Goal: Browse casually: Explore the website without a specific task or goal

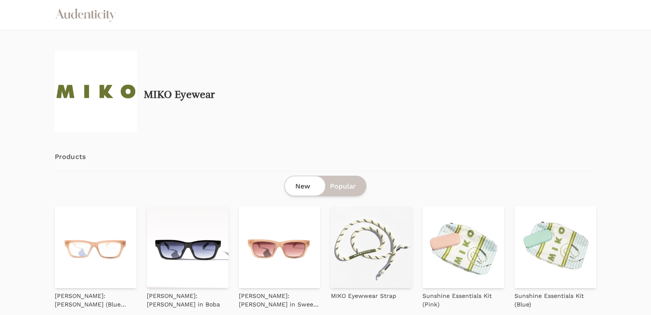
click at [90, 20] on icon "Audenticity Logo" at bounding box center [86, 14] width 62 height 15
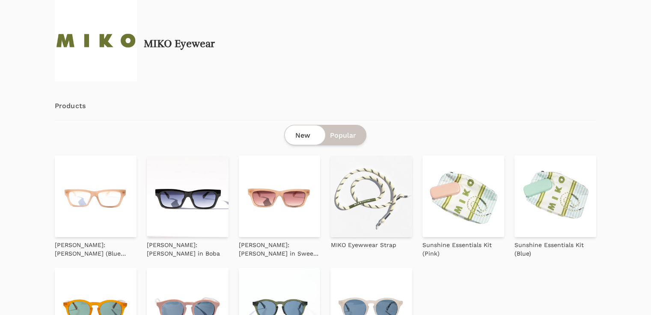
scroll to position [116, 0]
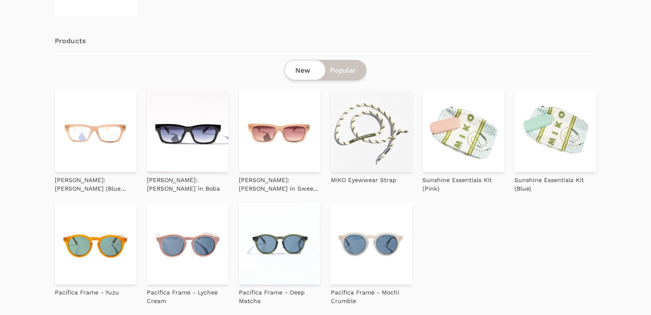
click at [339, 67] on span "Popular" at bounding box center [343, 70] width 26 height 10
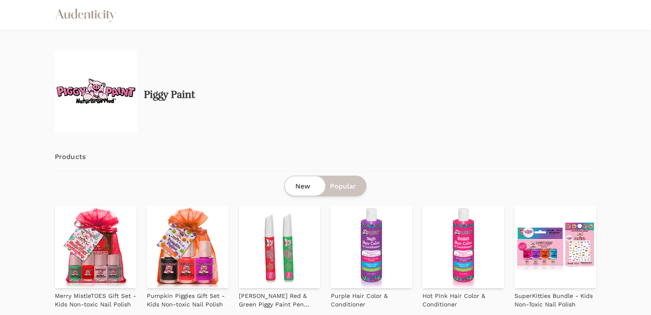
click at [93, 15] on icon "Audenticity Logo" at bounding box center [86, 14] width 62 height 15
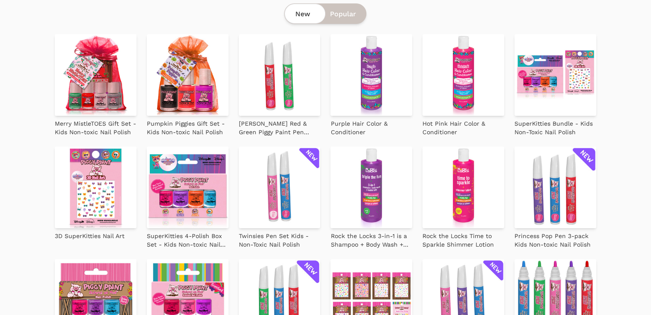
scroll to position [170, 0]
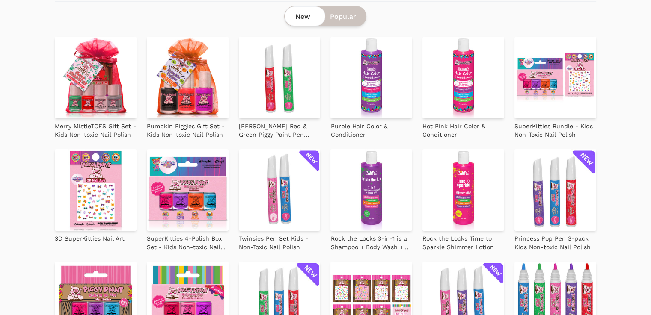
click at [152, 75] on img at bounding box center [188, 78] width 82 height 82
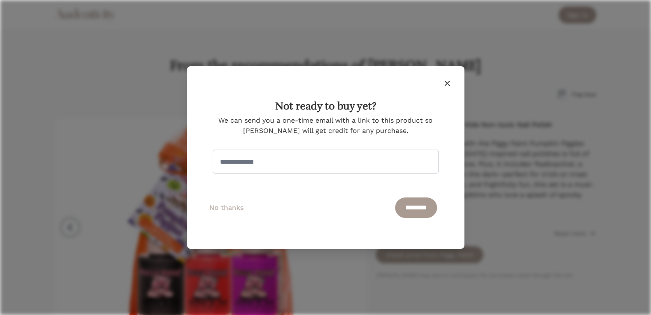
click at [229, 209] on span "No thanks" at bounding box center [226, 208] width 34 height 8
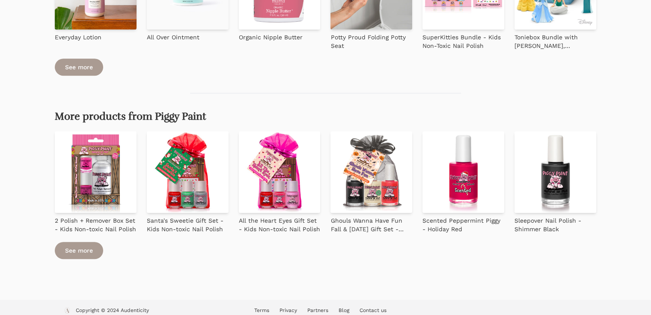
scroll to position [525, 0]
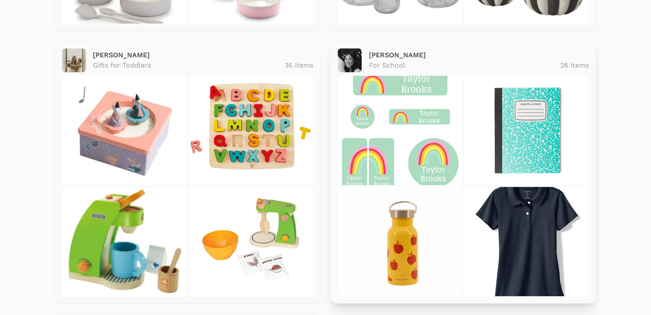
scroll to position [642, 0]
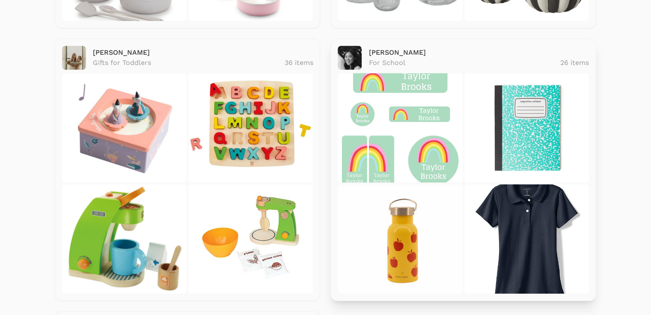
click at [415, 142] on img at bounding box center [400, 128] width 125 height 110
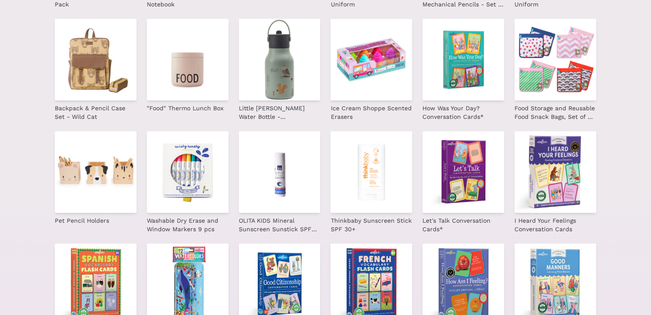
scroll to position [71, 0]
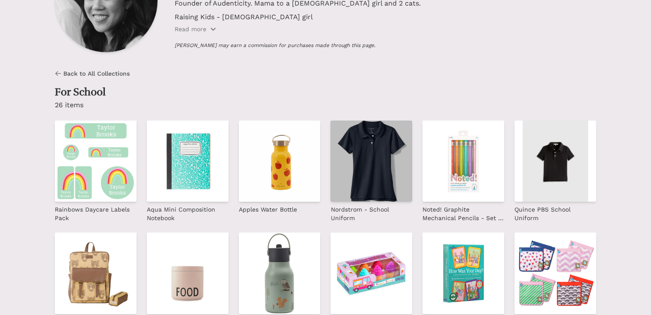
click at [330, 128] on img at bounding box center [371, 162] width 82 height 82
